Goal: Consume media (video, audio): Consume media (video, audio)

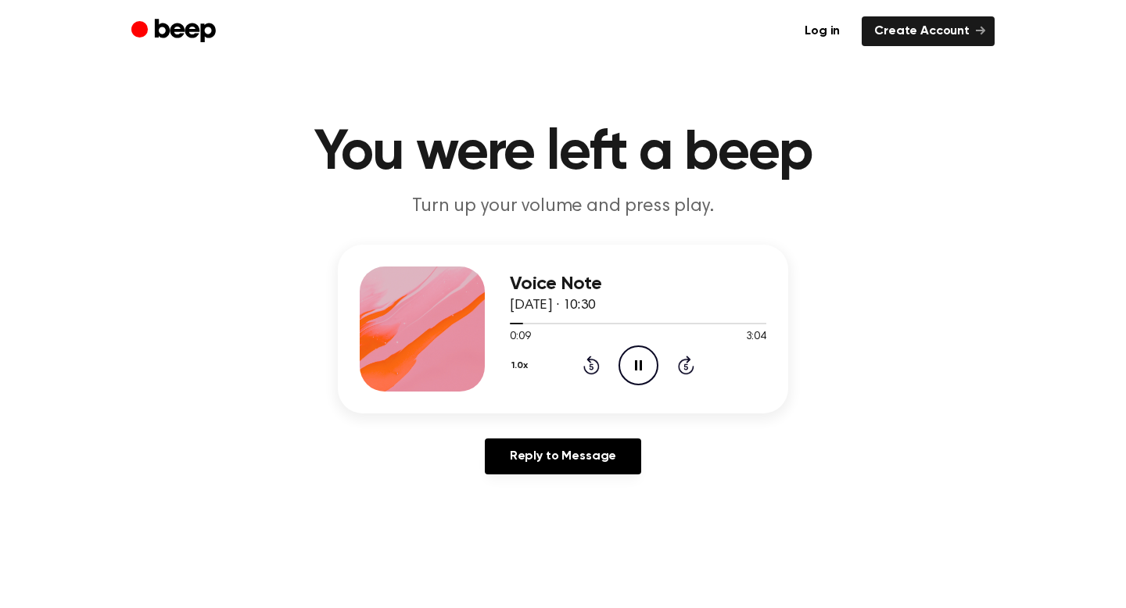
click at [597, 369] on icon at bounding box center [591, 365] width 16 height 19
click at [870, 362] on div "Voice Note [DATE] · 10:30 0:00 3:04 Your browser does not support the [object O…" at bounding box center [563, 366] width 1088 height 242
click at [682, 362] on icon "Skip 5 seconds" at bounding box center [685, 365] width 17 height 20
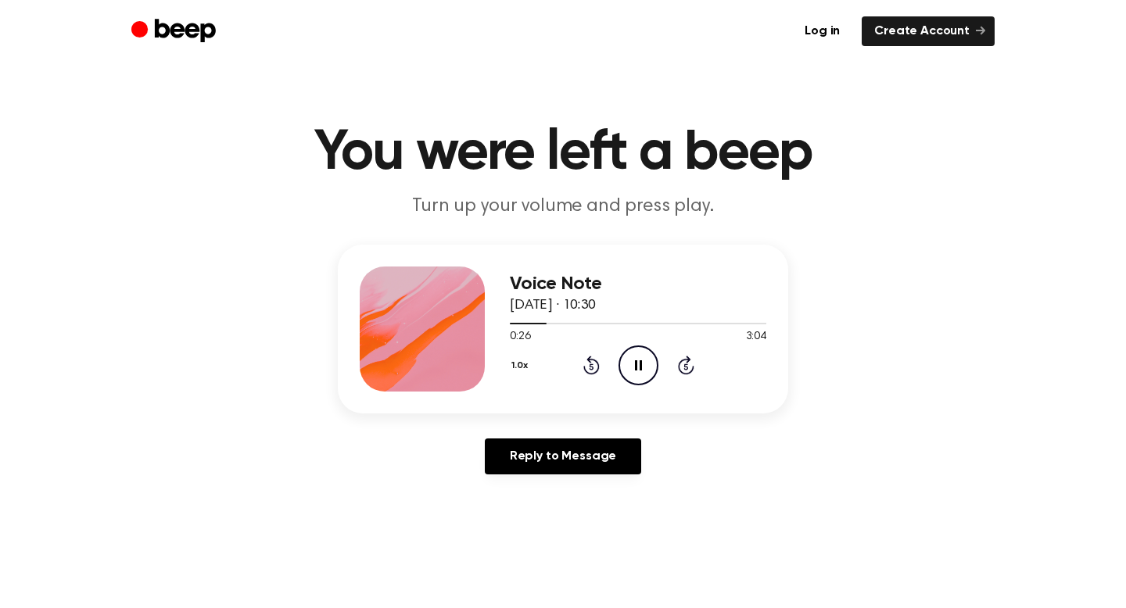
click at [586, 375] on div "1.0x Rewind 5 seconds Pause Audio Skip 5 seconds" at bounding box center [638, 365] width 256 height 40
click at [591, 369] on icon at bounding box center [591, 367] width 4 height 6
click at [645, 363] on icon "Pause Audio" at bounding box center [638, 365] width 40 height 40
click at [586, 364] on icon "Rewind 5 seconds" at bounding box center [590, 365] width 17 height 20
click at [637, 366] on icon at bounding box center [639, 365] width 9 height 10
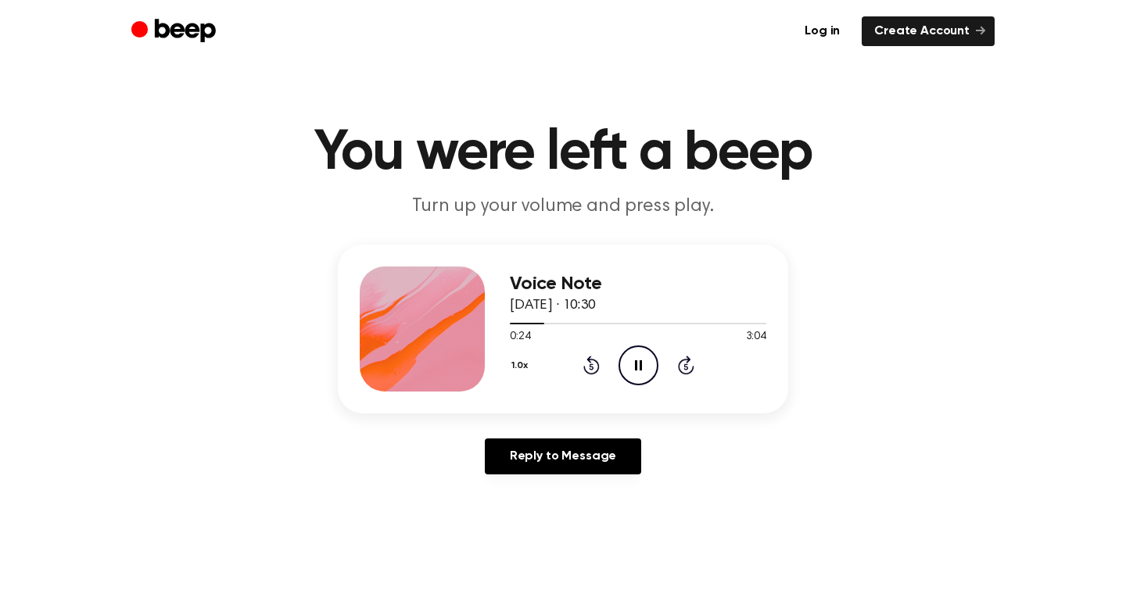
click at [635, 366] on icon at bounding box center [638, 365] width 7 height 10
click at [632, 365] on icon "Play Audio" at bounding box center [638, 365] width 40 height 40
click at [641, 374] on icon "Pause Audio" at bounding box center [638, 365] width 40 height 40
click at [597, 367] on icon at bounding box center [591, 365] width 16 height 19
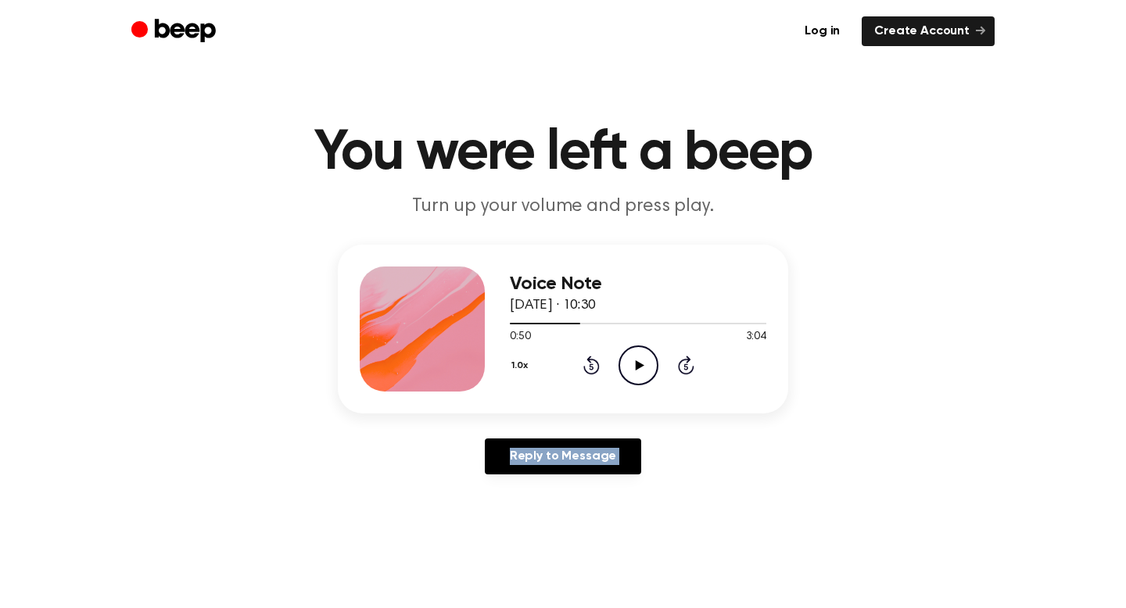
click at [597, 367] on icon at bounding box center [591, 365] width 16 height 19
click at [639, 365] on icon at bounding box center [639, 365] width 9 height 10
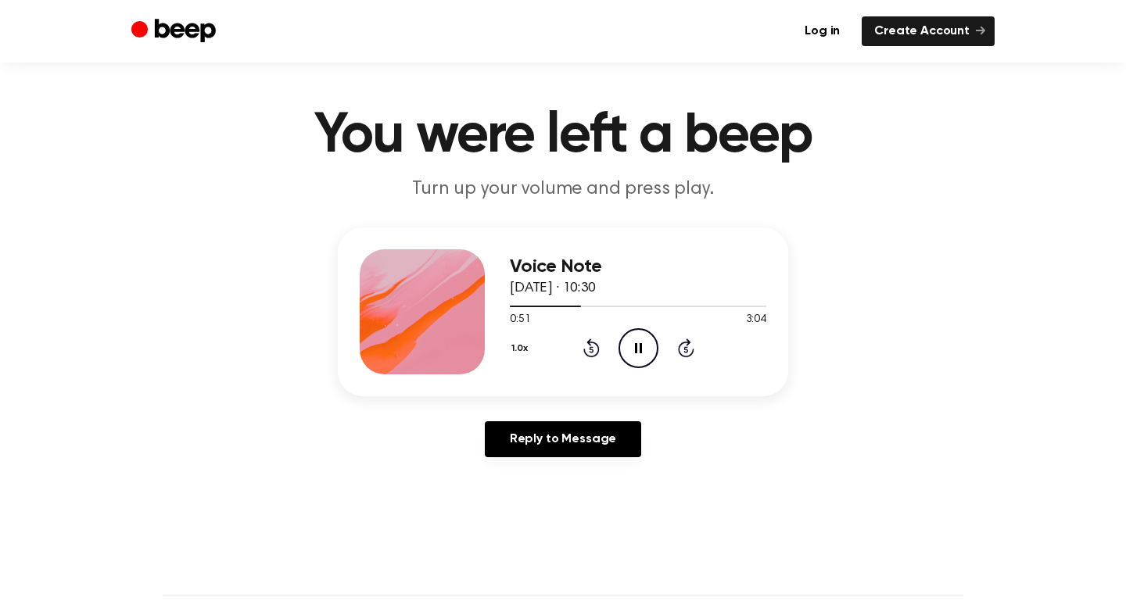
scroll to position [8, 0]
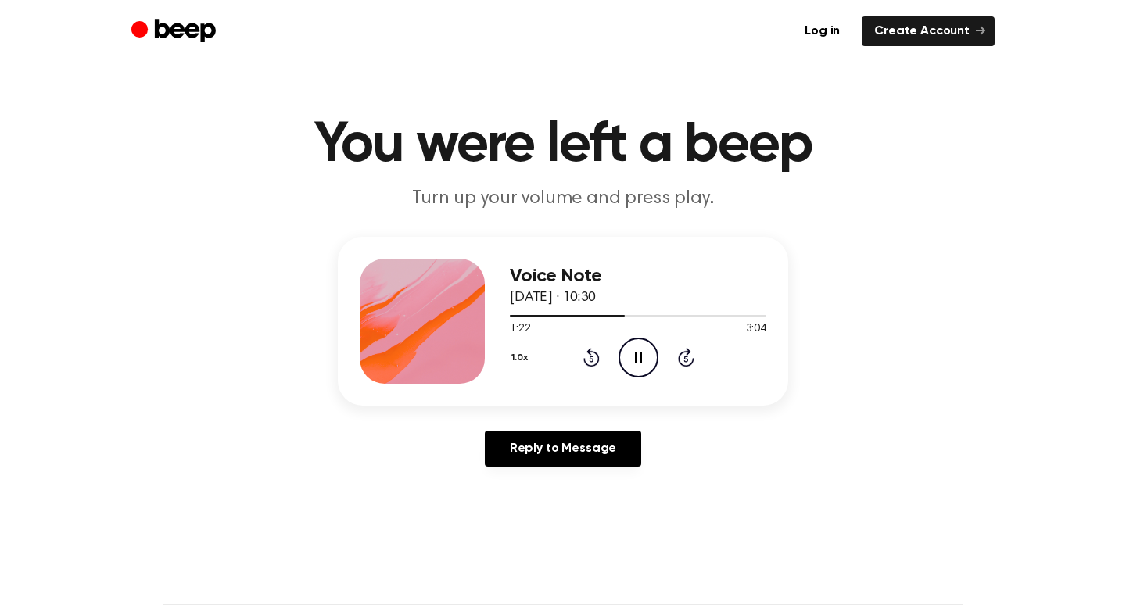
click at [640, 356] on icon at bounding box center [638, 358] width 7 height 10
click at [651, 349] on icon "Play Audio" at bounding box center [638, 358] width 40 height 40
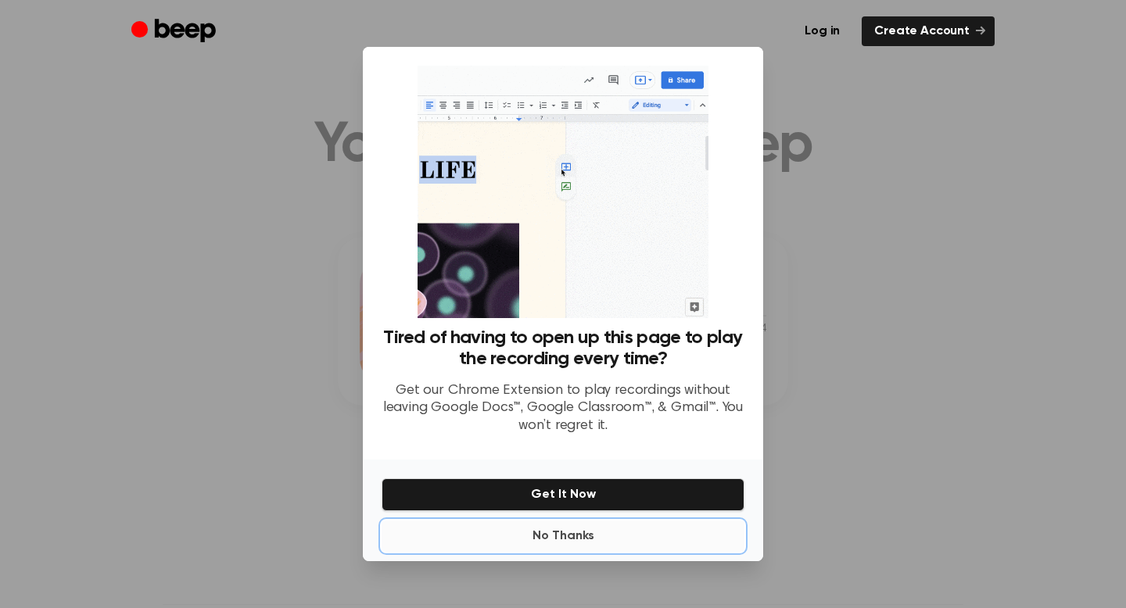
click at [572, 542] on button "No Thanks" at bounding box center [562, 536] width 363 height 31
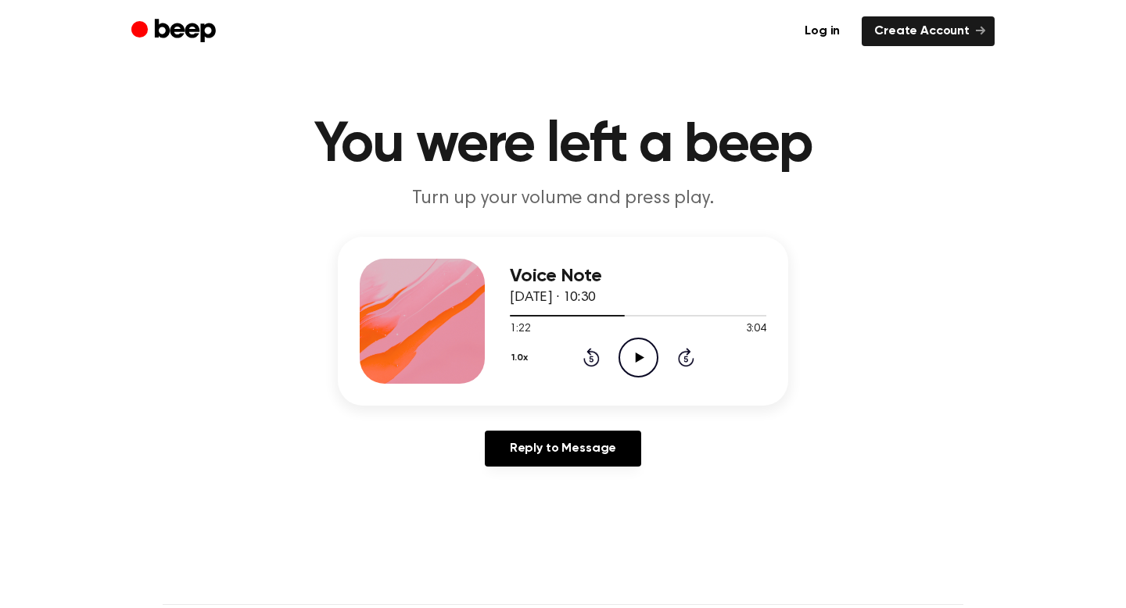
click at [636, 356] on icon at bounding box center [639, 358] width 9 height 10
click at [557, 315] on div at bounding box center [569, 316] width 119 height 2
drag, startPoint x: 555, startPoint y: 314, endPoint x: 531, endPoint y: 314, distance: 24.2
click at [531, 315] on div at bounding box center [535, 316] width 51 height 2
click at [531, 315] on div at bounding box center [638, 316] width 256 height 2
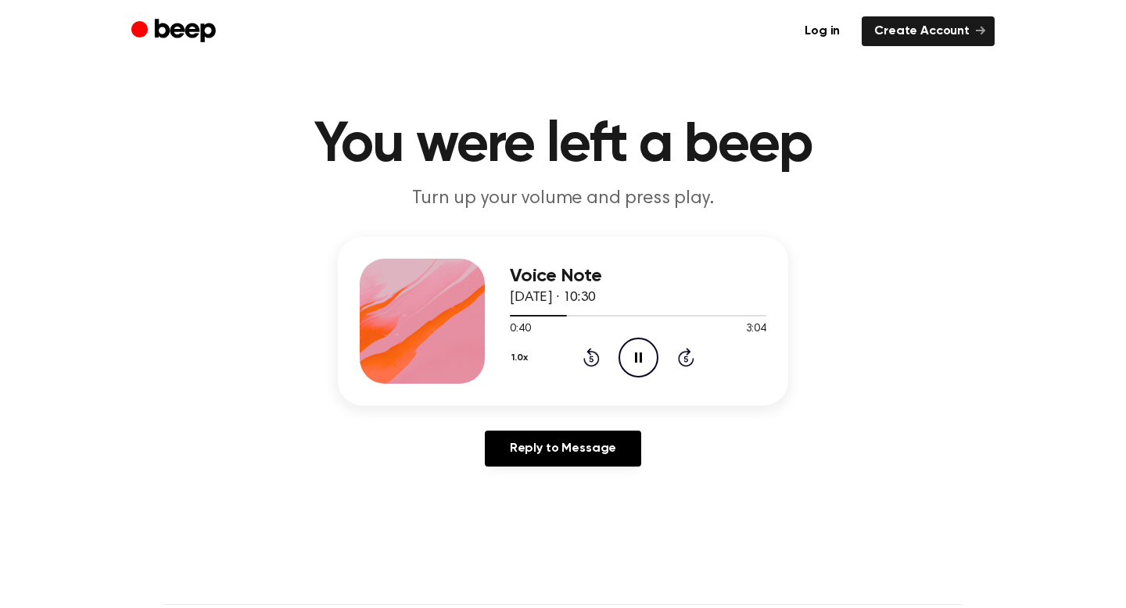
click at [642, 353] on icon "Pause Audio" at bounding box center [638, 358] width 40 height 40
